Goal: Task Accomplishment & Management: Use online tool/utility

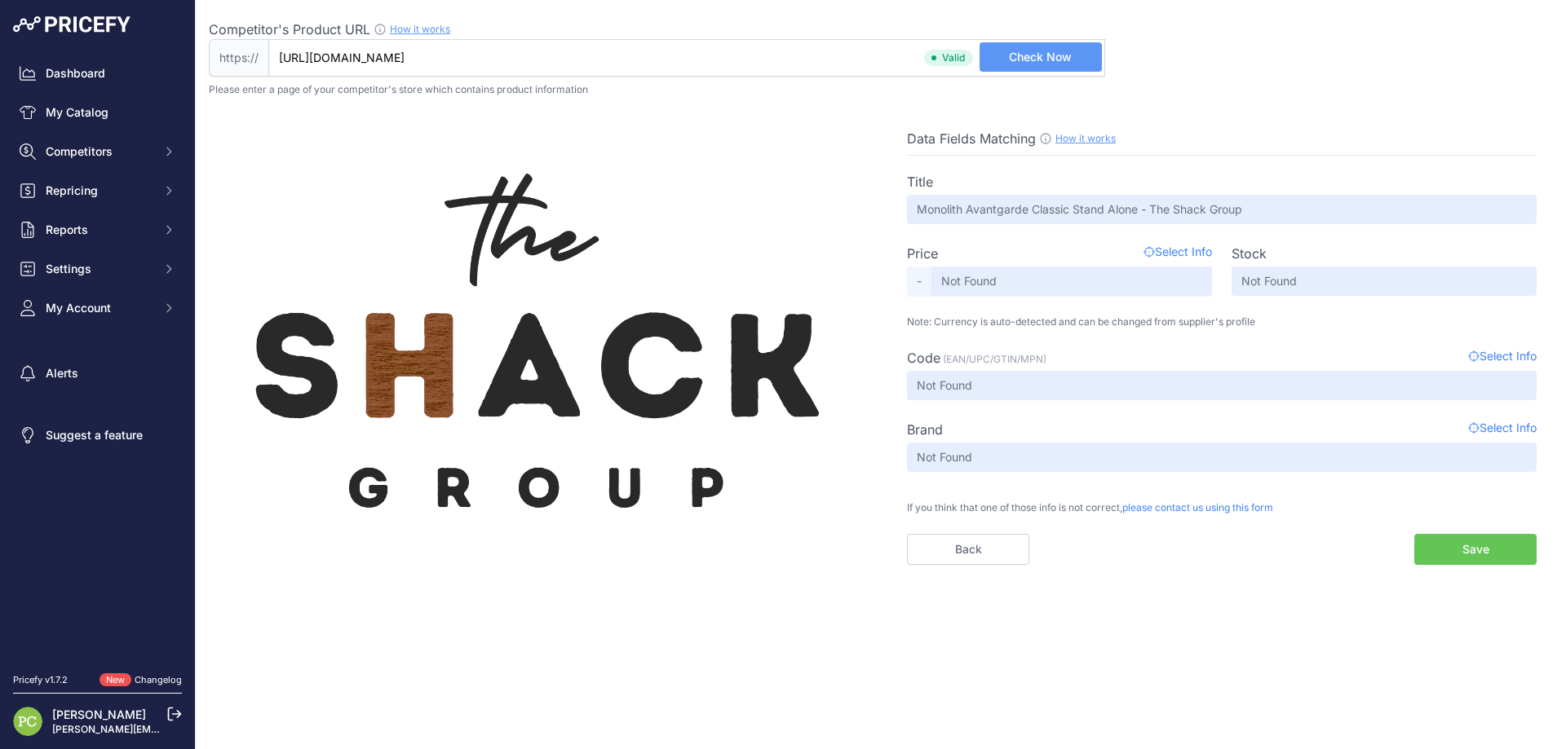
click at [1075, 60] on button "Check Now" at bounding box center [1040, 56] width 122 height 29
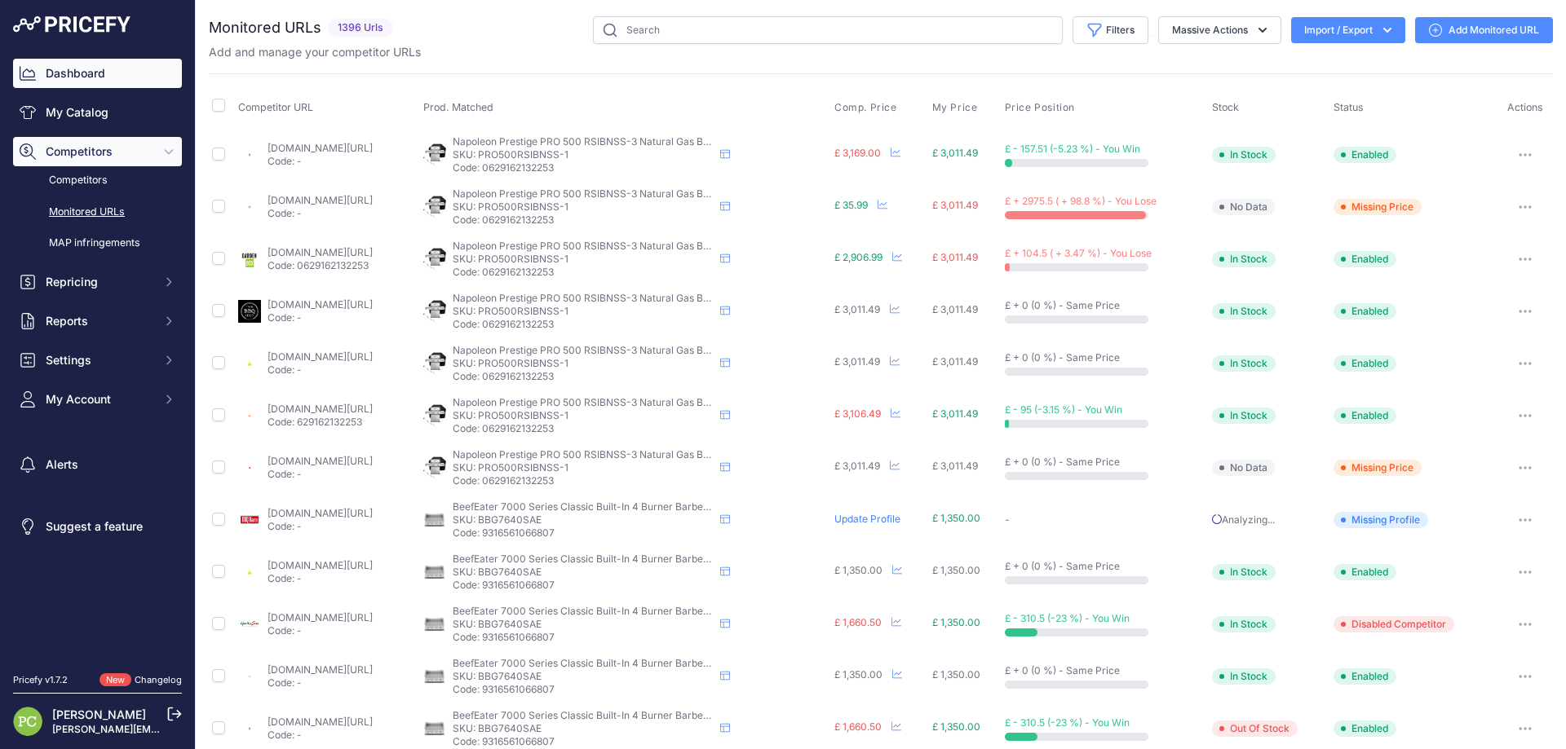
click at [87, 80] on link "Dashboard" at bounding box center [97, 73] width 169 height 29
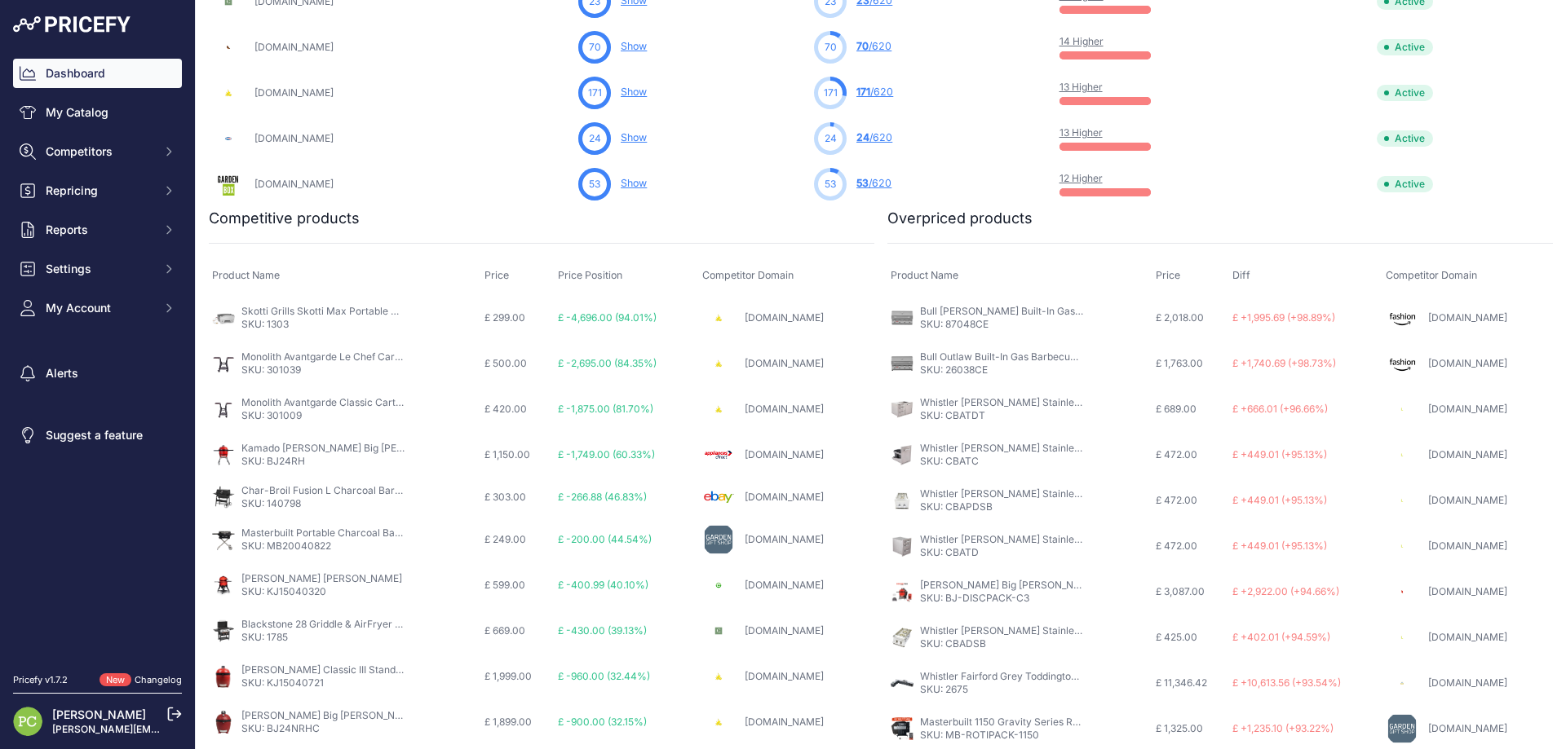
scroll to position [881, 0]
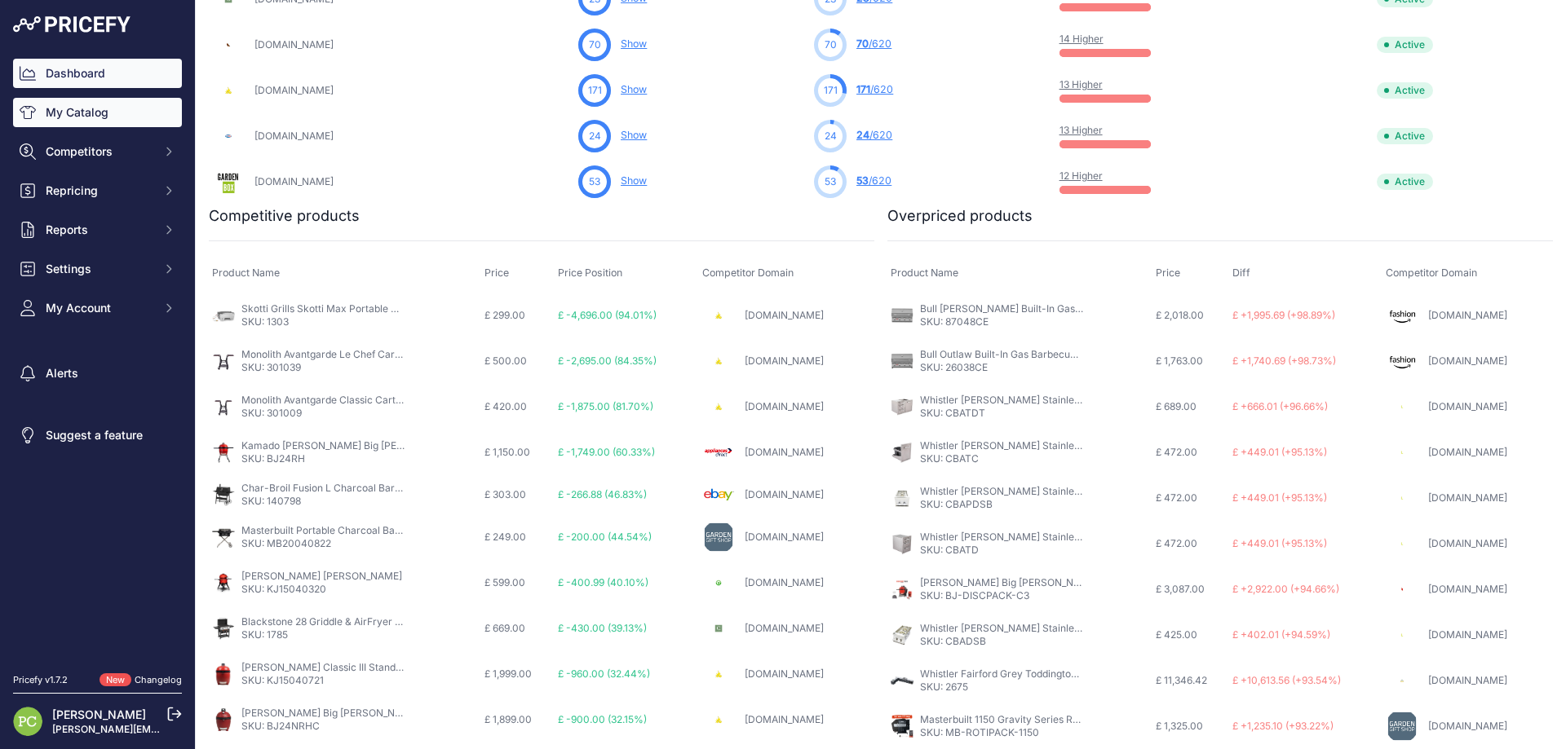
click at [102, 118] on link "My Catalog" at bounding box center [97, 112] width 169 height 29
